Goal: Information Seeking & Learning: Check status

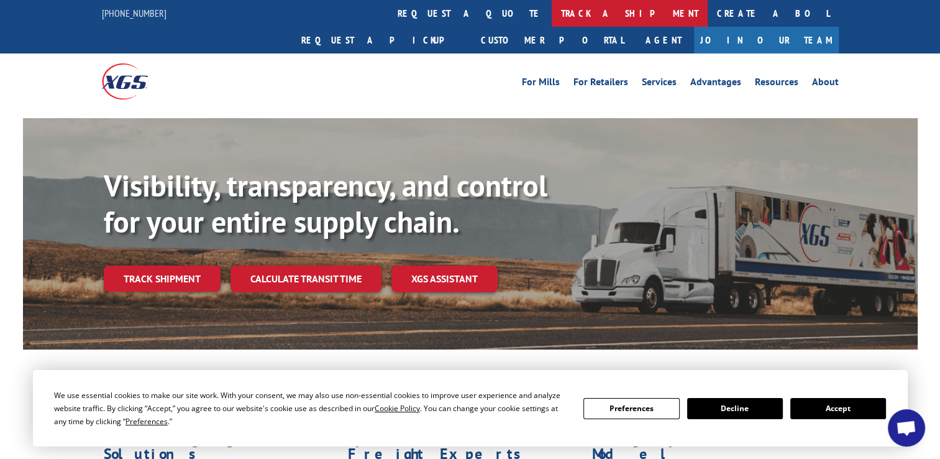
click at [552, 15] on link "track a shipment" at bounding box center [630, 13] width 156 height 27
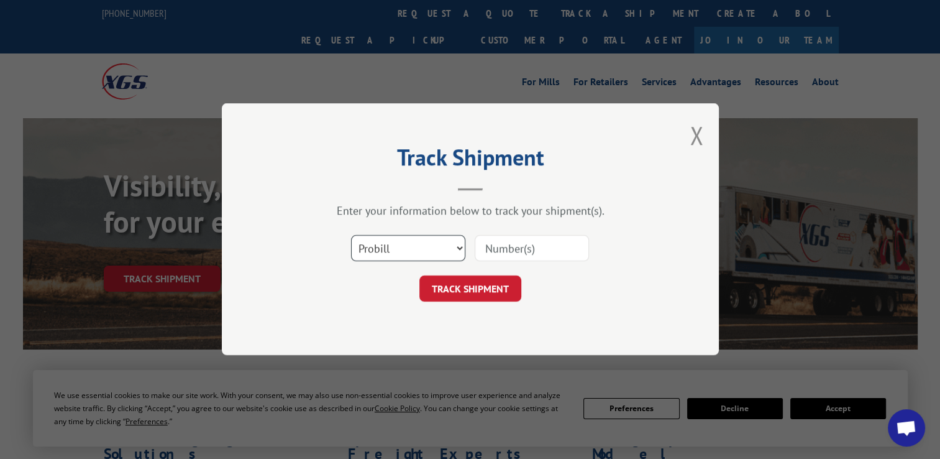
click at [459, 247] on select "Select category... Probill BOL PO" at bounding box center [408, 249] width 114 height 26
select select "bol"
click at [351, 236] on select "Select category... Probill BOL PO" at bounding box center [408, 249] width 114 height 26
click at [484, 245] on input at bounding box center [532, 249] width 114 height 26
paste input "2868680"
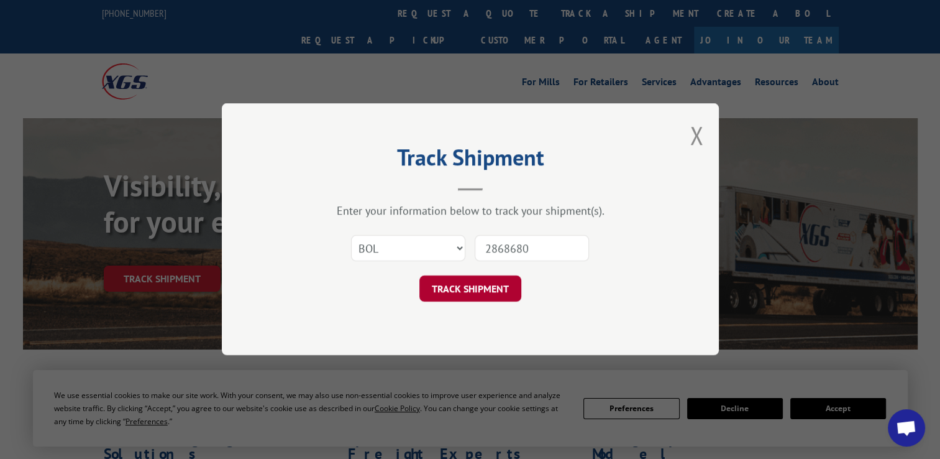
type input "2868680"
click at [446, 291] on button "TRACK SHIPMENT" at bounding box center [471, 289] width 102 height 26
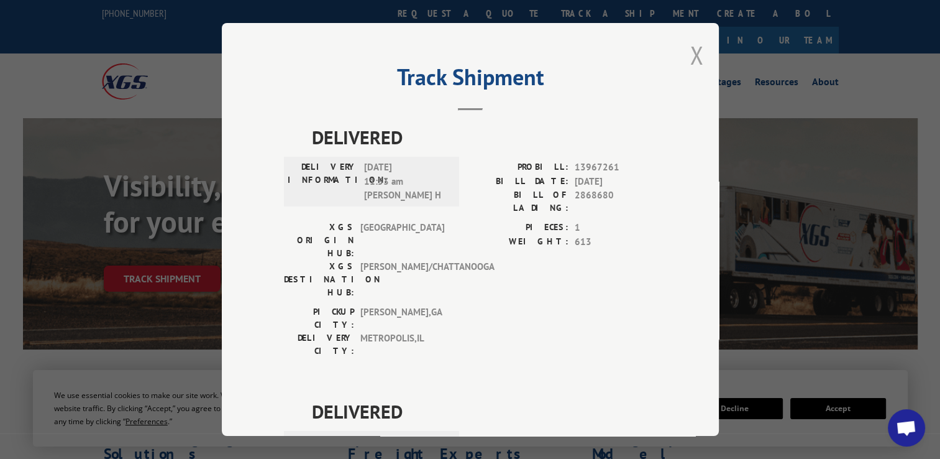
click at [690, 55] on button "Close modal" at bounding box center [697, 55] width 14 height 33
